Goal: Navigation & Orientation: Find specific page/section

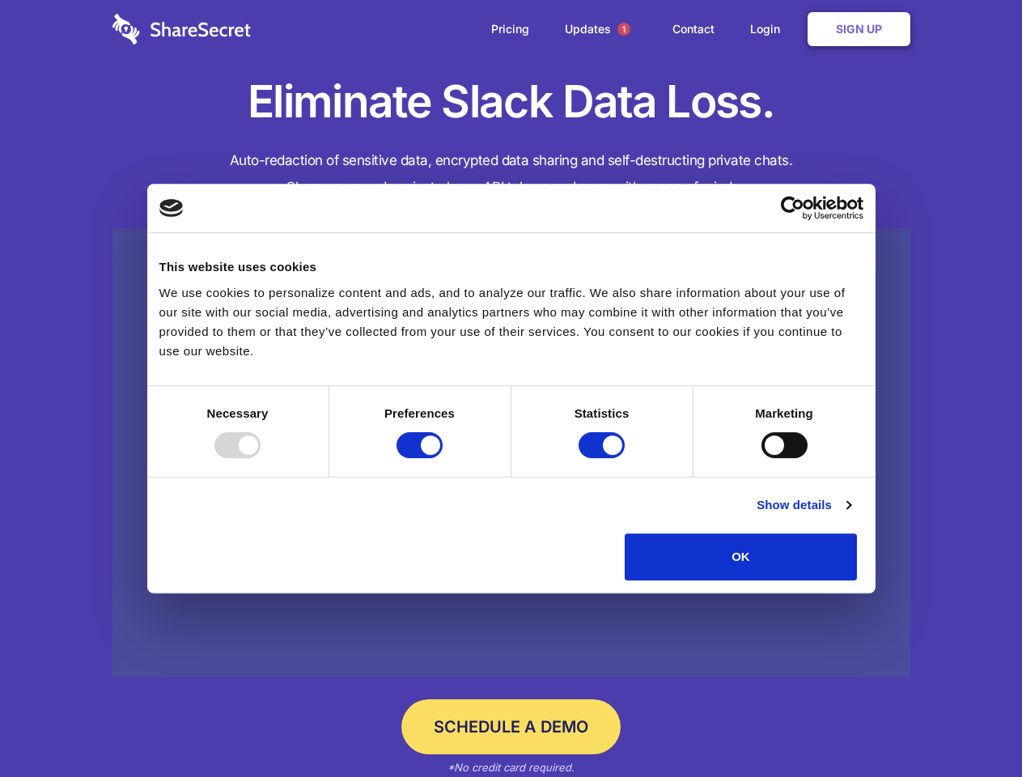
click at [261, 458] on div at bounding box center [237, 445] width 46 height 26
click at [443, 458] on input "Preferences" at bounding box center [419, 445] width 46 height 26
checkbox input "false"
click at [604, 458] on input "Statistics" at bounding box center [601, 445] width 46 height 26
checkbox input "false"
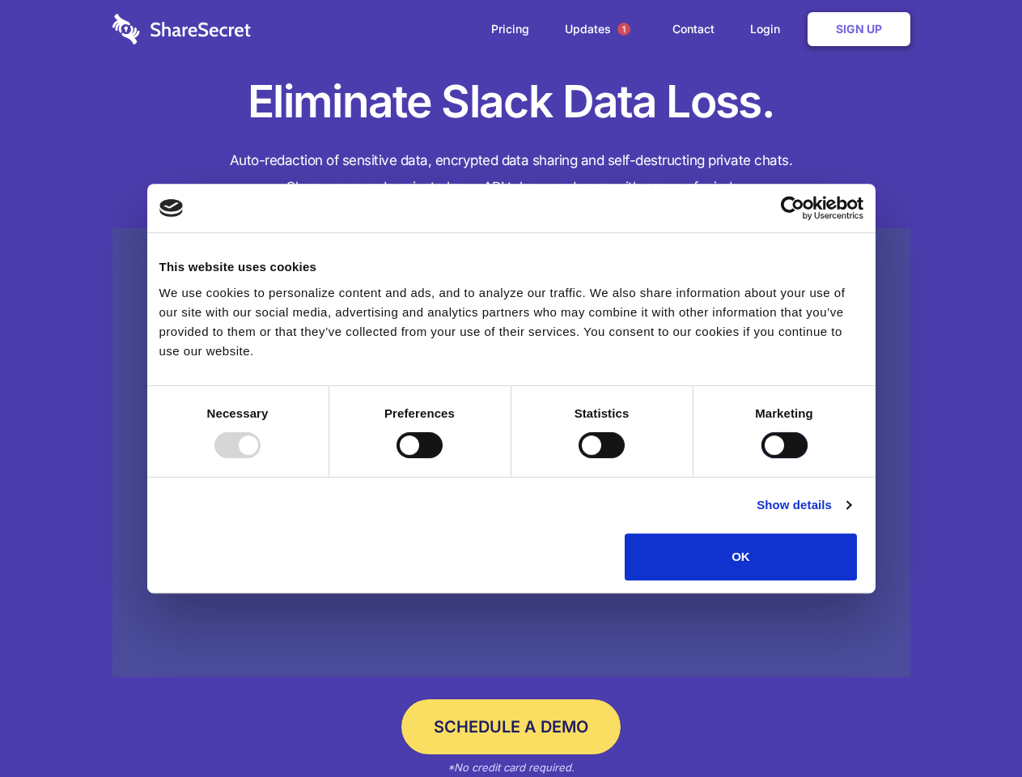
click at [761, 458] on input "Marketing" at bounding box center [784, 445] width 46 height 26
checkbox input "true"
click at [850, 515] on link "Show details" at bounding box center [803, 504] width 94 height 19
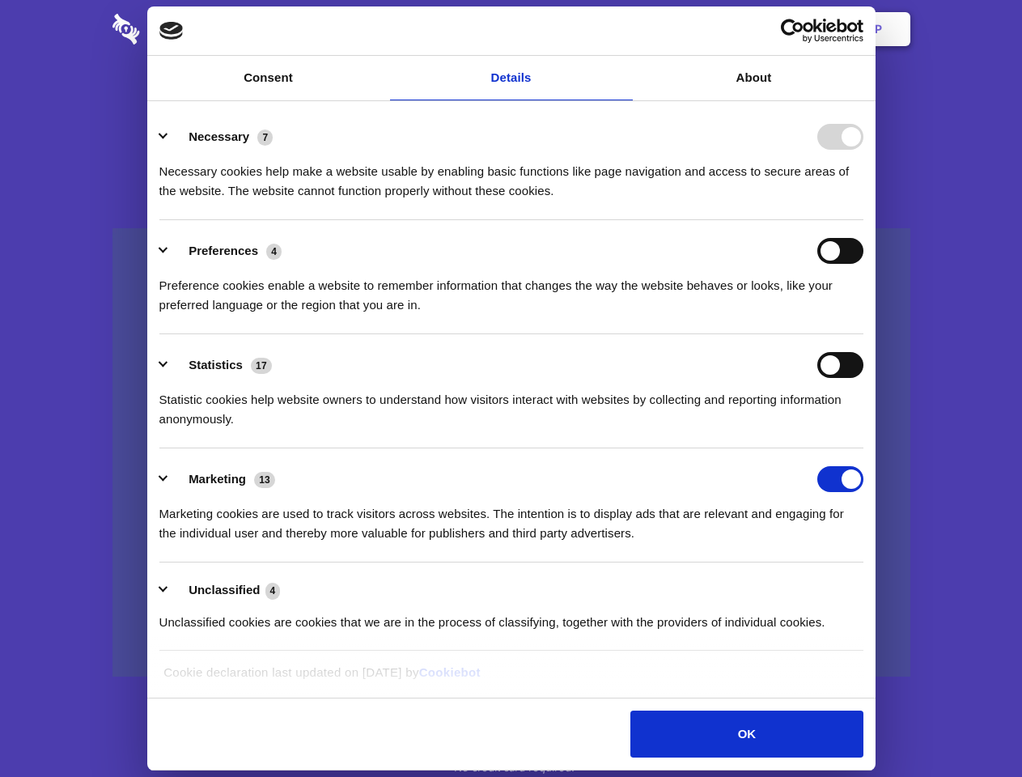
click at [863, 220] on li "Necessary 7 Necessary cookies help make a website usable by enabling basic func…" at bounding box center [511, 163] width 704 height 114
click at [623, 29] on span "1" at bounding box center [623, 29] width 13 height 13
